Goal: Task Accomplishment & Management: Complete application form

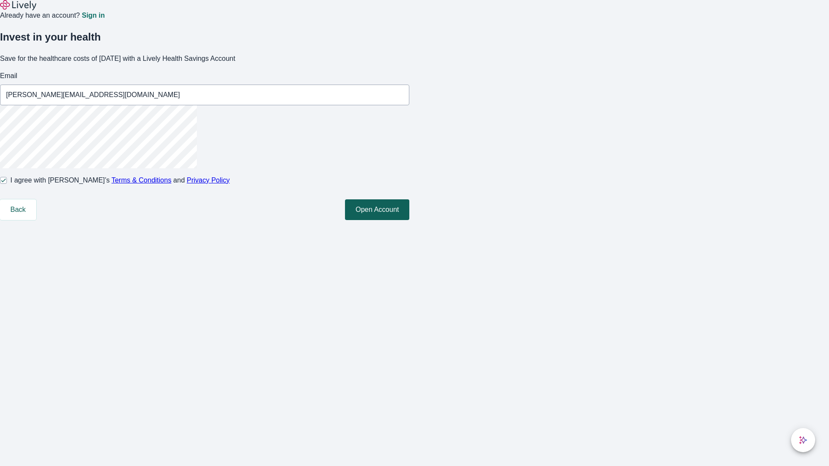
click at [409, 220] on button "Open Account" at bounding box center [377, 209] width 64 height 21
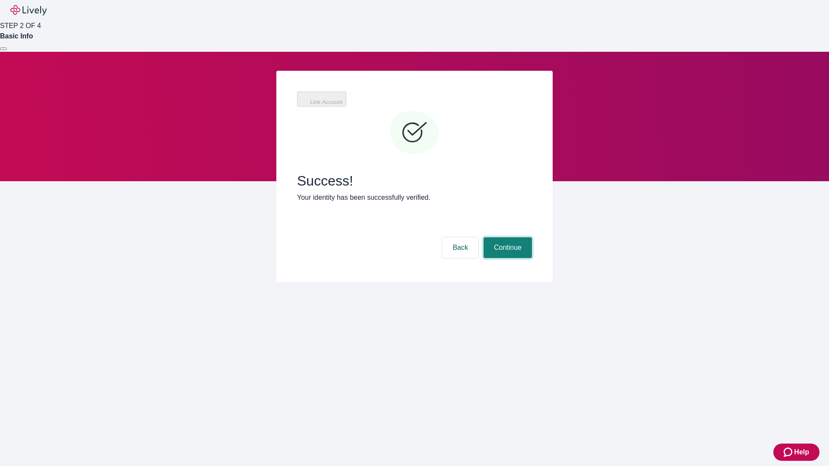
click at [506, 237] on button "Continue" at bounding box center [507, 247] width 48 height 21
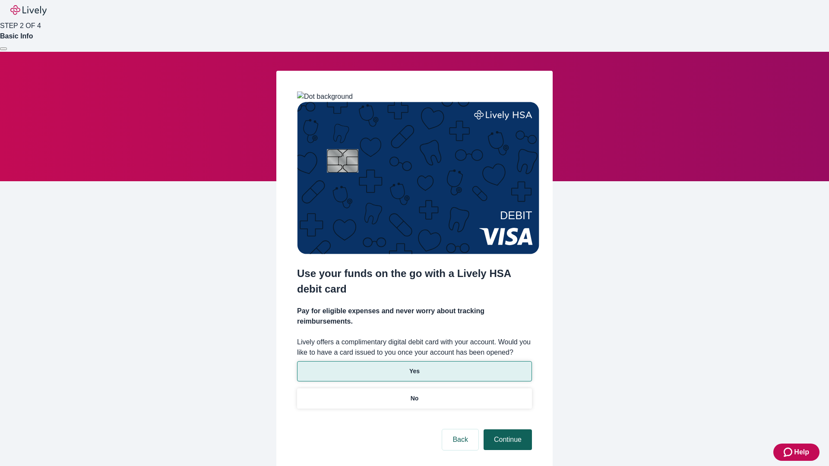
click at [414, 367] on p "Yes" at bounding box center [414, 371] width 10 height 9
click at [506, 429] on button "Continue" at bounding box center [507, 439] width 48 height 21
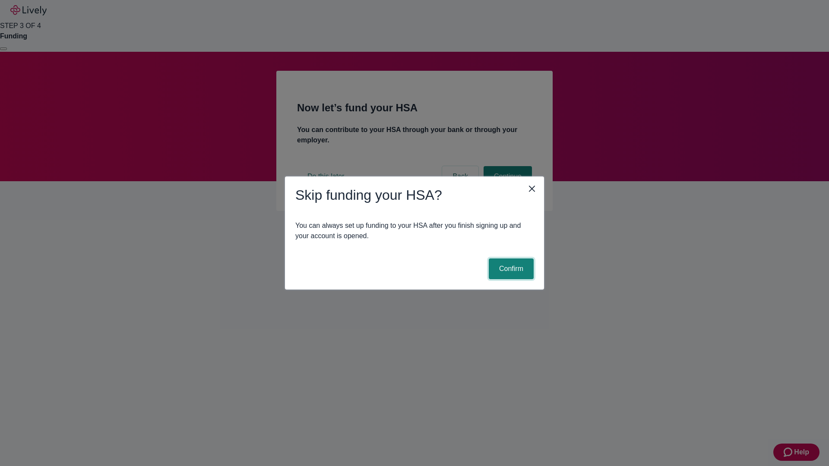
click at [510, 269] on button "Confirm" at bounding box center [511, 269] width 45 height 21
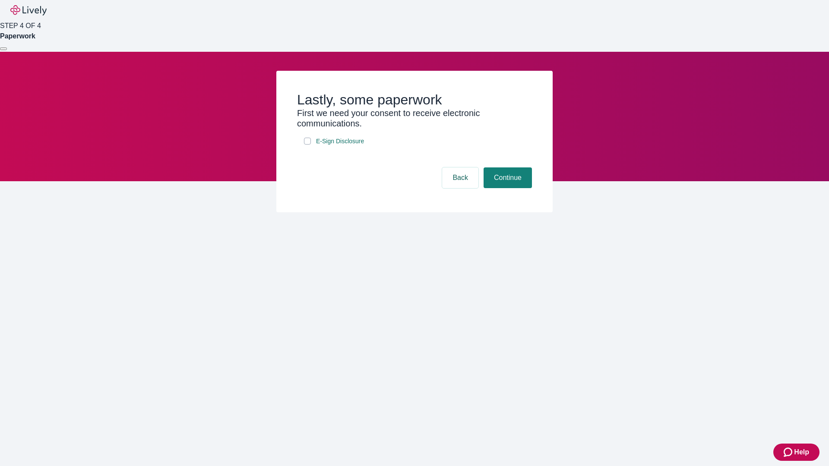
click at [307, 145] on input "E-Sign Disclosure" at bounding box center [307, 141] width 7 height 7
checkbox input "true"
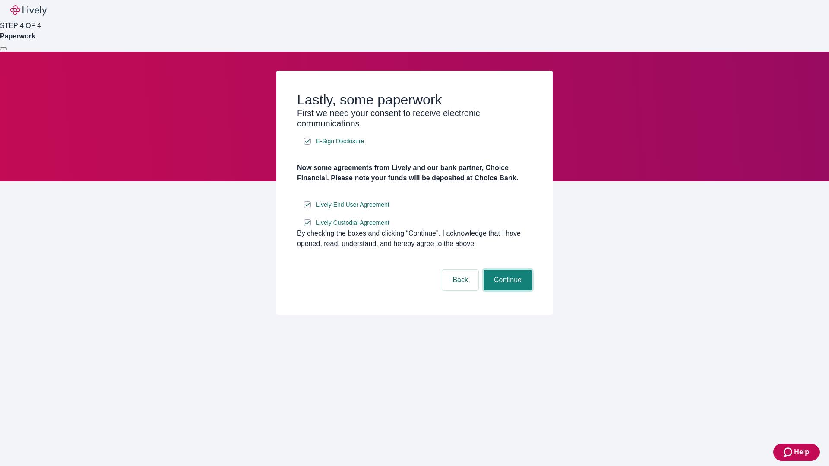
click at [506, 291] on button "Continue" at bounding box center [507, 280] width 48 height 21
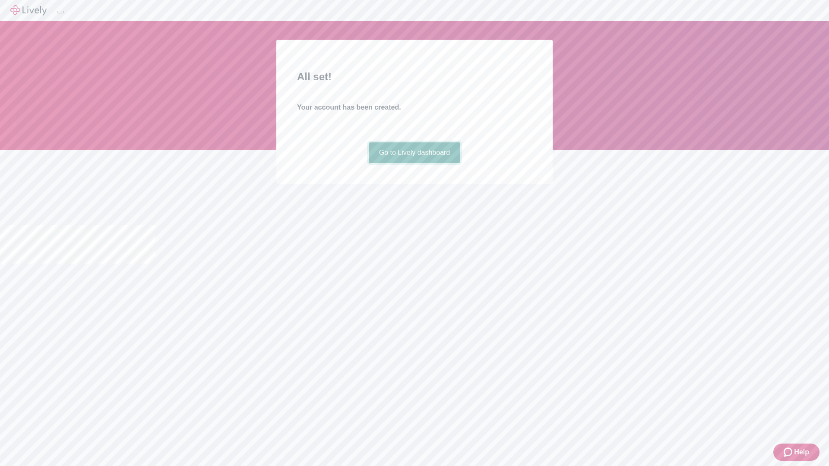
click at [414, 163] on link "Go to Lively dashboard" at bounding box center [415, 152] width 92 height 21
